Goal: Navigation & Orientation: Find specific page/section

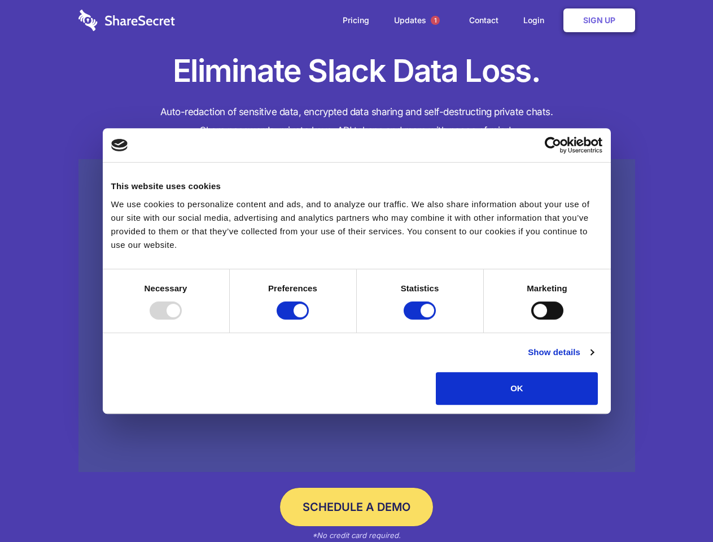
click at [182, 319] on div at bounding box center [166, 310] width 32 height 18
click at [309, 319] on input "Preferences" at bounding box center [293, 310] width 32 height 18
checkbox input "false"
click at [421, 319] on input "Statistics" at bounding box center [420, 310] width 32 height 18
checkbox input "false"
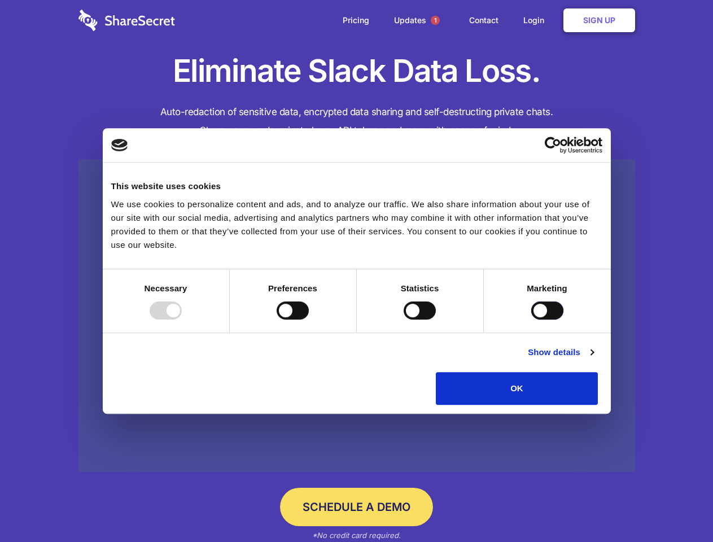
click at [531, 319] on input "Marketing" at bounding box center [547, 310] width 32 height 18
checkbox input "true"
click at [593, 359] on link "Show details" at bounding box center [560, 352] width 65 height 14
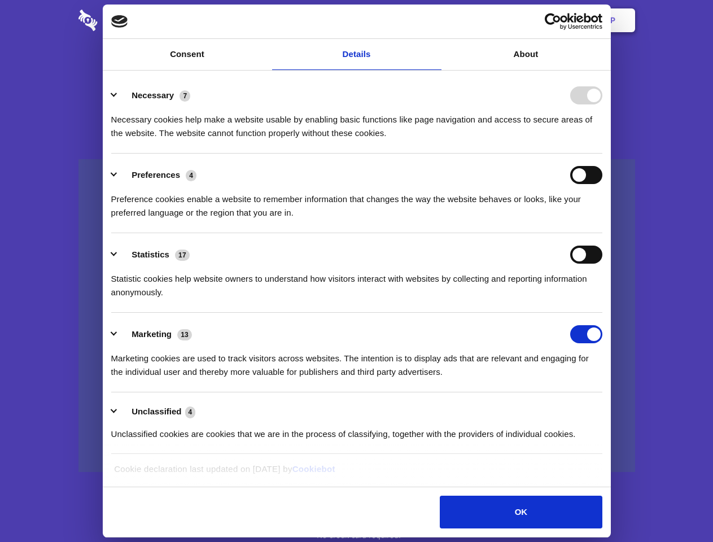
click at [602, 140] on div "Necessary cookies help make a website usable by enabling basic functions like p…" at bounding box center [356, 122] width 491 height 36
click at [435, 20] on span "1" at bounding box center [435, 20] width 9 height 9
